Goal: Transaction & Acquisition: Purchase product/service

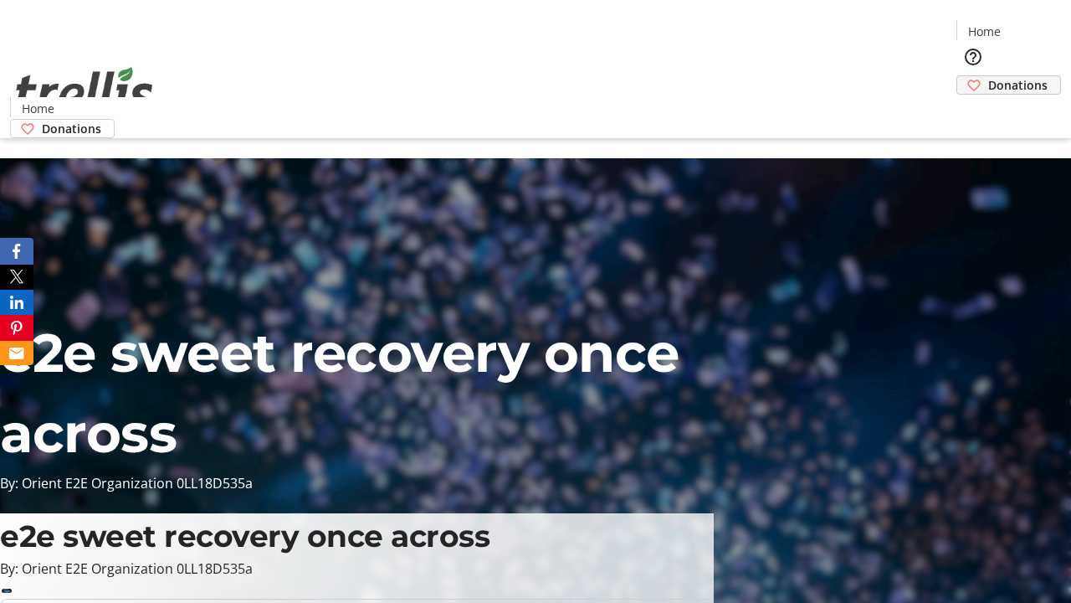
click at [988, 76] on span "Donations" at bounding box center [1017, 85] width 59 height 18
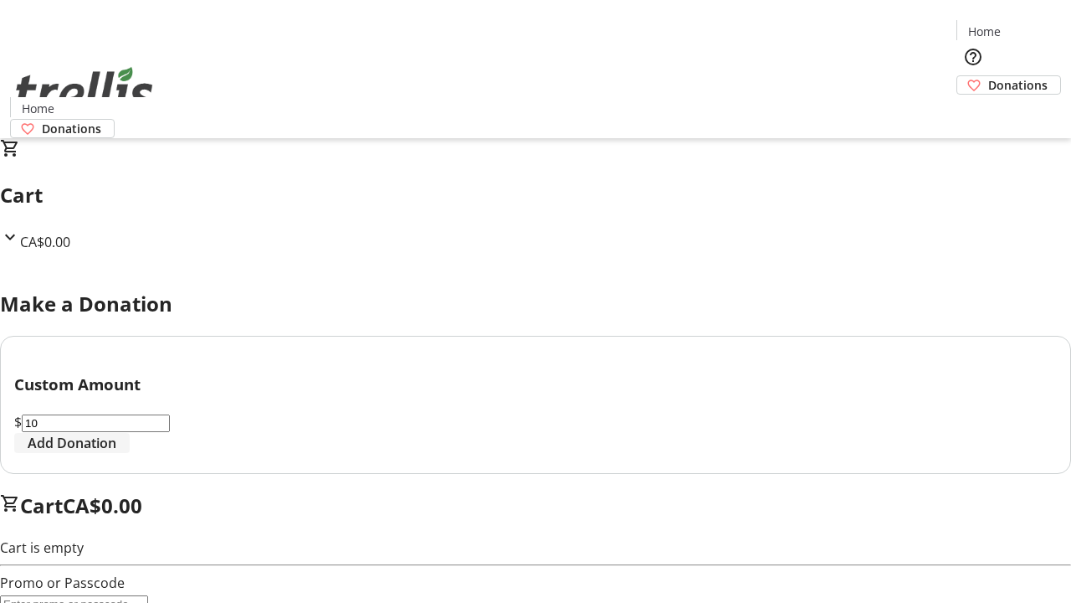
click at [116, 453] on span "Add Donation" at bounding box center [72, 443] width 89 height 20
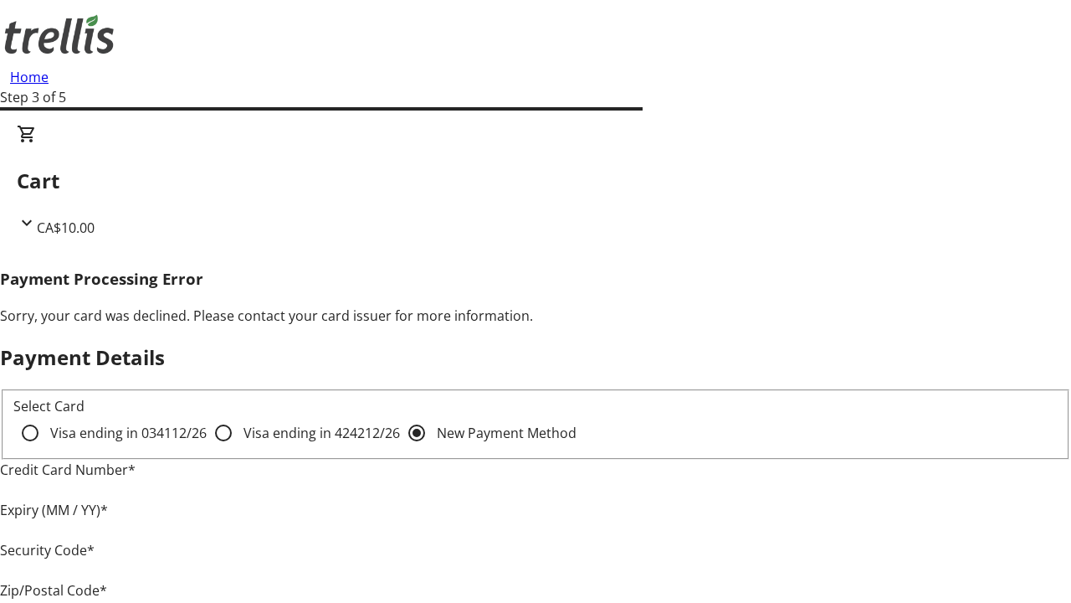
click at [207, 447] on input "Visa ending in 4242 12/26" at bounding box center [223, 432] width 33 height 33
radio input "true"
